Goal: Information Seeking & Learning: Compare options

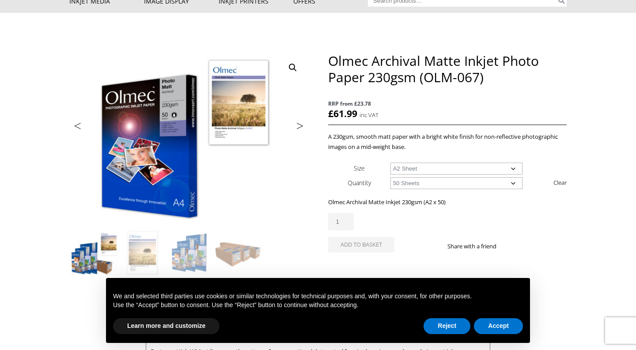
scroll to position [71, 0]
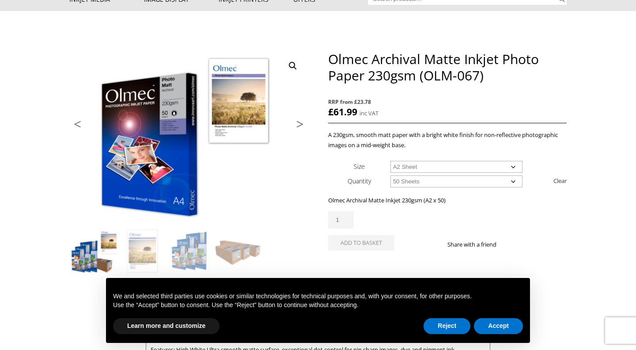
click at [514, 166] on select "Choose an option A4 Sheet A3 Sheet A3+ Sheet A2 Sheet" at bounding box center [457, 167] width 133 height 12
select select "a4-sheet"
click at [516, 218] on div "Olmec Archival Matte Inkjet Photo Paper 230gsm (OLM-067) quantity 1" at bounding box center [447, 219] width 239 height 17
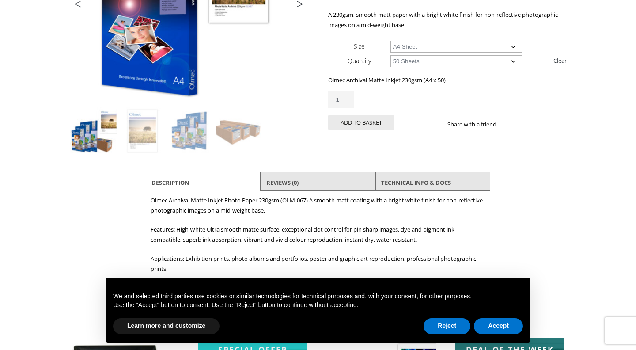
scroll to position [0, 0]
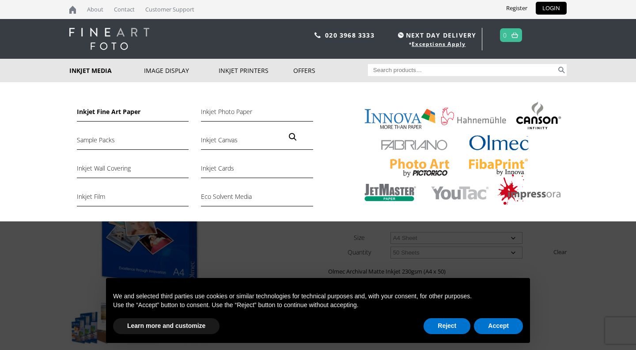
click at [94, 112] on link "Inkjet Fine Art Paper" at bounding box center [133, 114] width 112 height 15
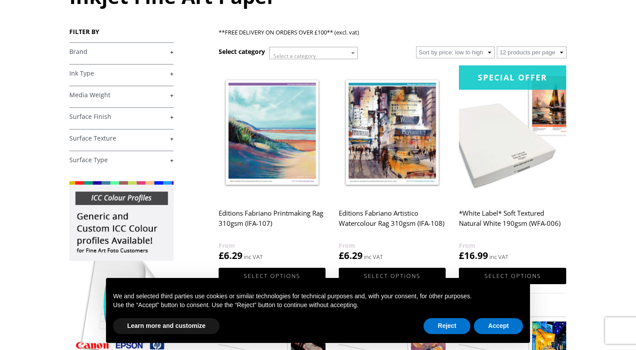
scroll to position [112, 0]
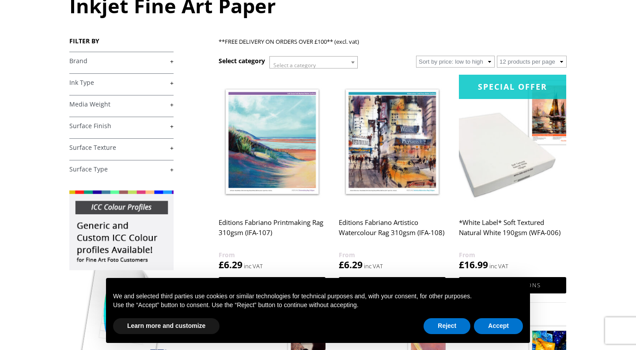
click at [170, 127] on link "+" at bounding box center [121, 126] width 104 height 8
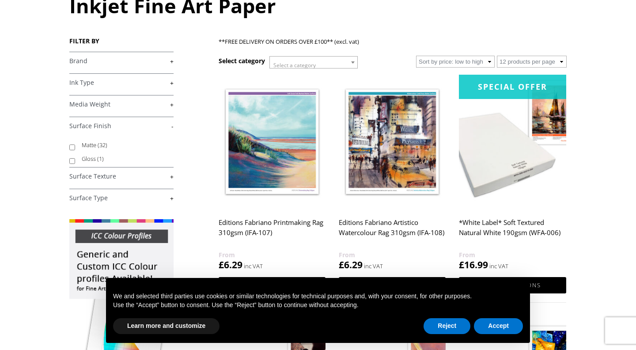
click at [72, 148] on input "Matte (32)" at bounding box center [72, 148] width 6 height 6
checkbox input "true"
click at [171, 175] on link "+" at bounding box center [121, 176] width 104 height 8
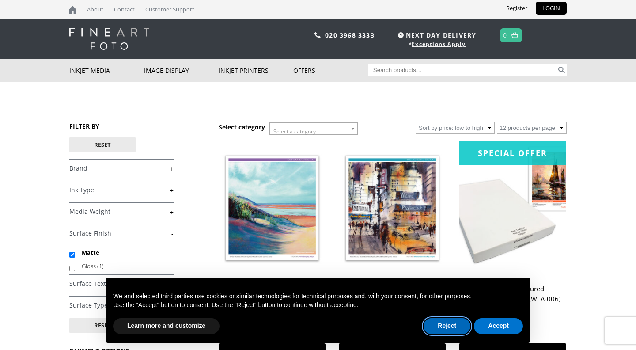
click at [444, 327] on button "Reject" at bounding box center [447, 326] width 47 height 16
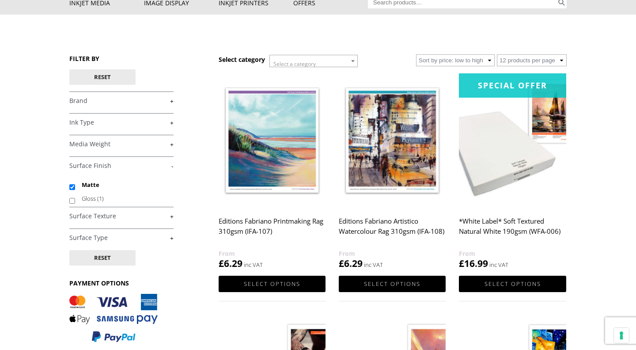
scroll to position [75, 0]
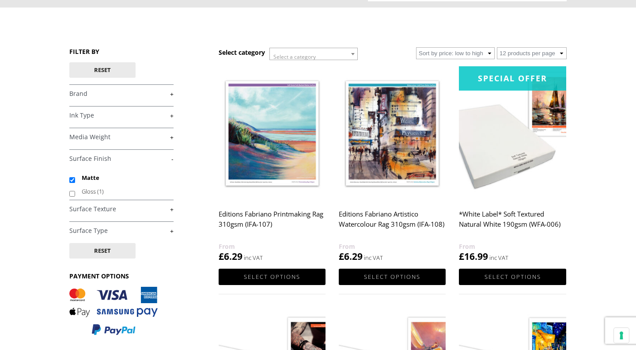
click at [171, 230] on link "+" at bounding box center [121, 231] width 104 height 8
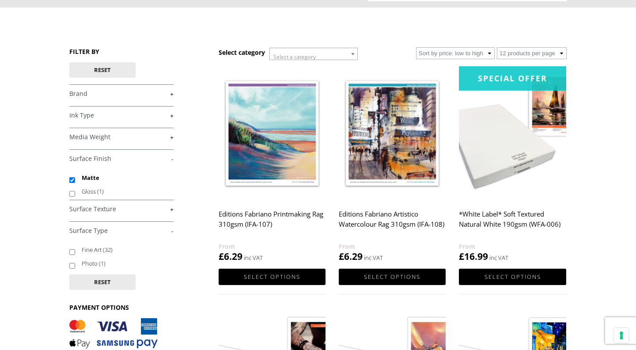
click at [72, 252] on input "Fine Art (32)" at bounding box center [72, 252] width 6 height 6
checkbox input "true"
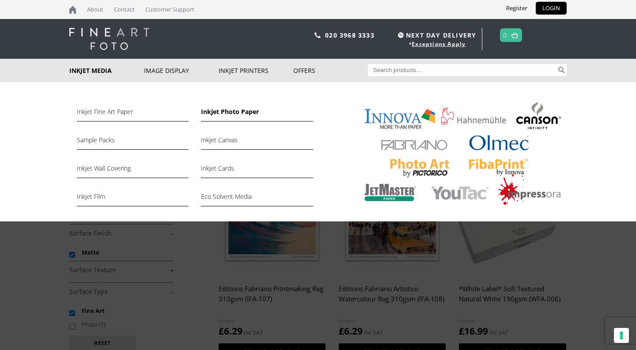
click at [221, 111] on link "Inkjet Photo Paper" at bounding box center [257, 114] width 112 height 15
